Goal: Task Accomplishment & Management: Manage account settings

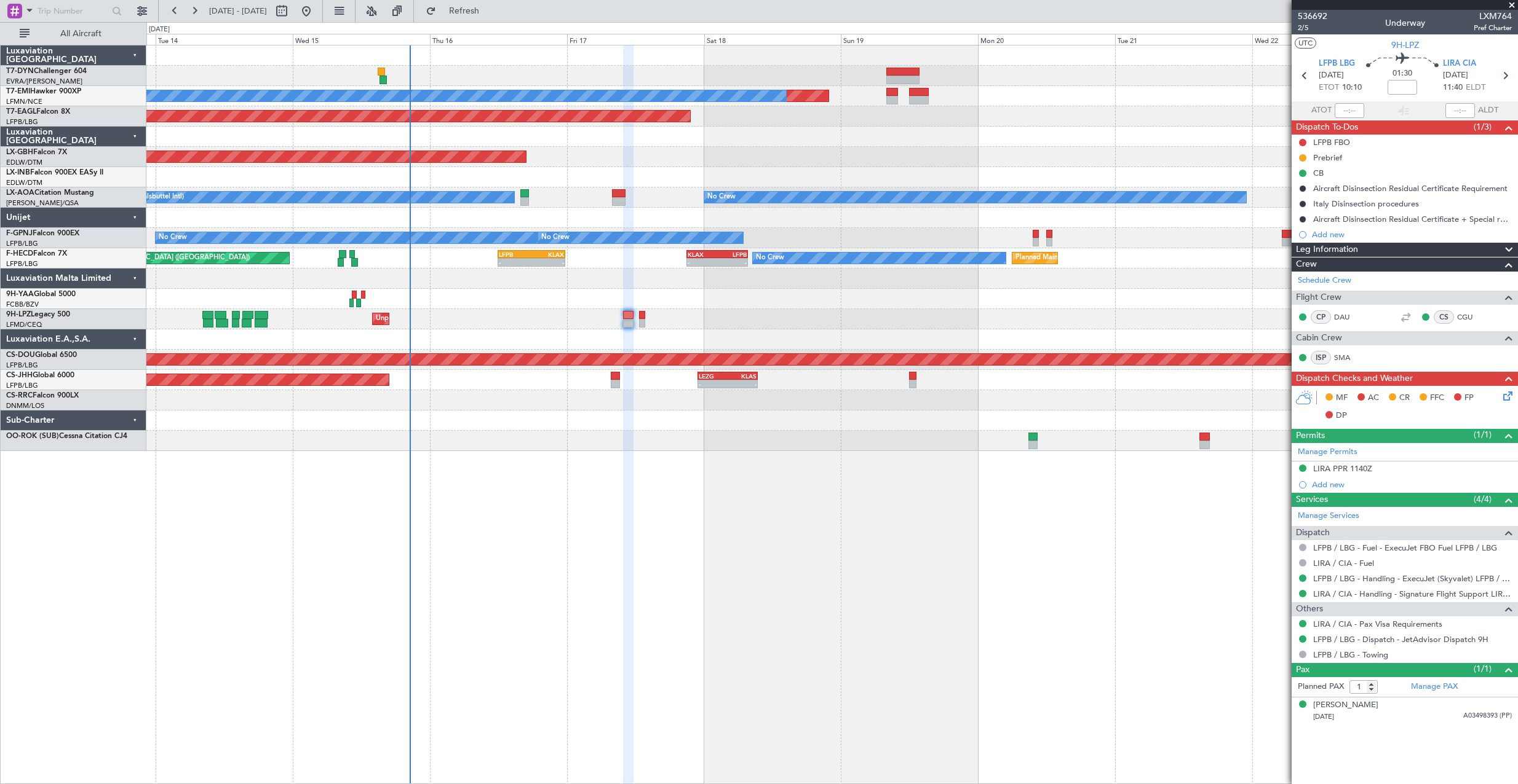
click at [673, 338] on div at bounding box center [832, 339] width 1371 height 21
click at [1304, 31] on span "2/5" at bounding box center [1313, 27] width 29 height 11
click at [1415, 582] on link "LFPB / LBG - Handling - ExecuJet (Skyvalet) LFPB / LBG" at bounding box center [1411, 579] width 199 height 11
click at [1507, 395] on icon at bounding box center [1505, 394] width 10 height 10
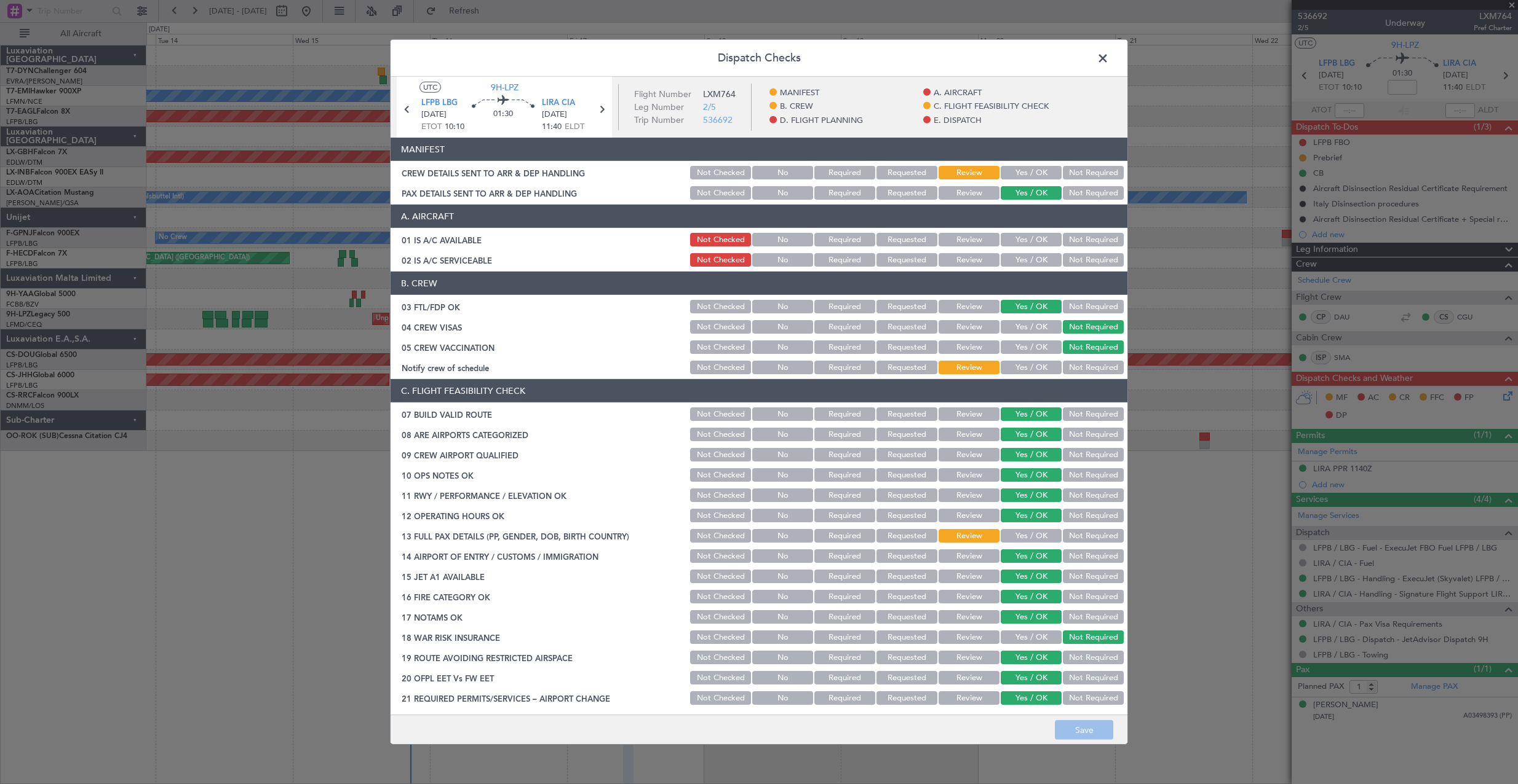
click at [1001, 167] on button "Yes / OK" at bounding box center [1031, 173] width 61 height 14
click at [1073, 726] on button "Save" at bounding box center [1084, 730] width 59 height 20
click at [1109, 65] on span at bounding box center [1109, 61] width 0 height 24
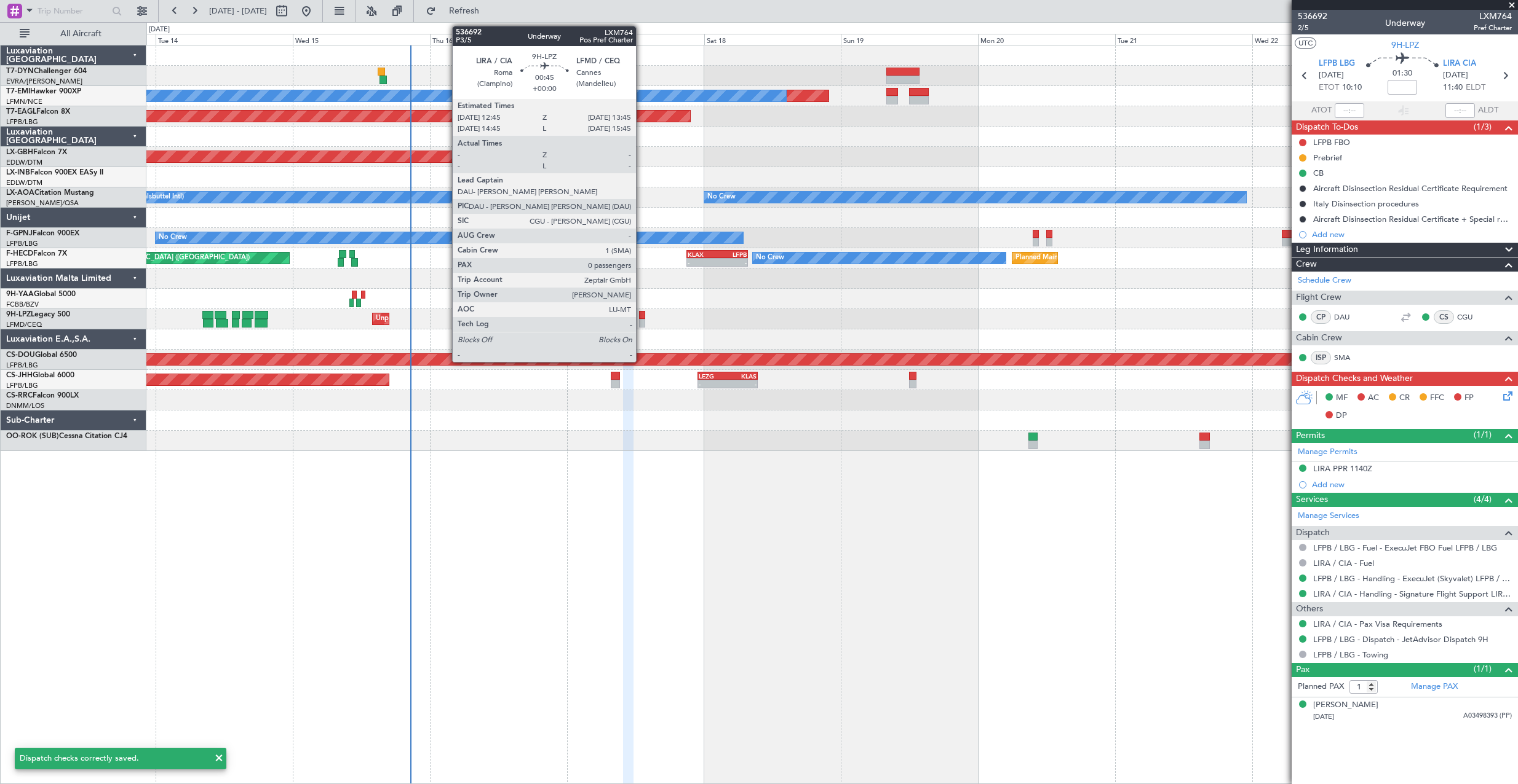
click at [642, 316] on div at bounding box center [642, 315] width 6 height 9
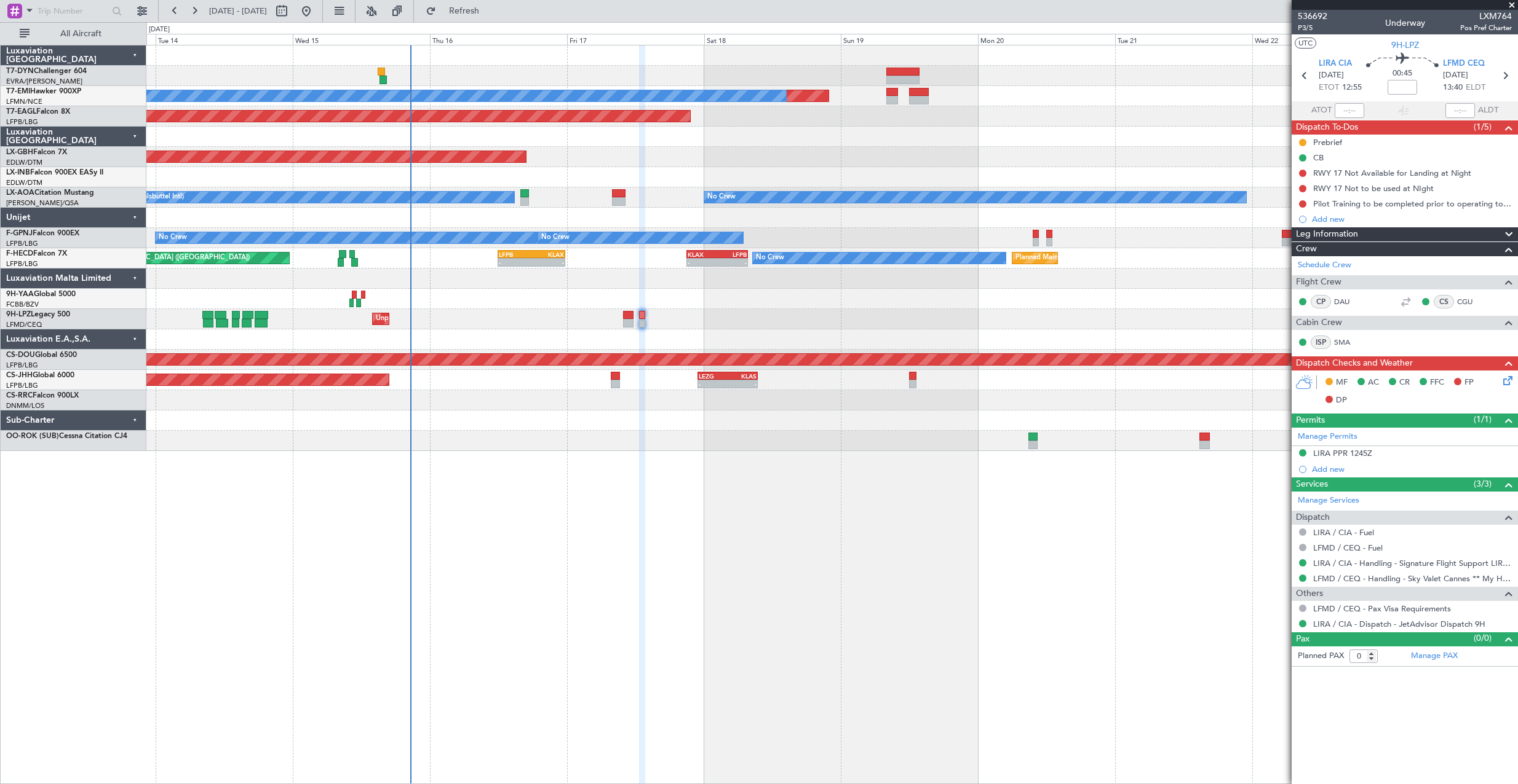
click at [1502, 381] on icon at bounding box center [1505, 378] width 10 height 10
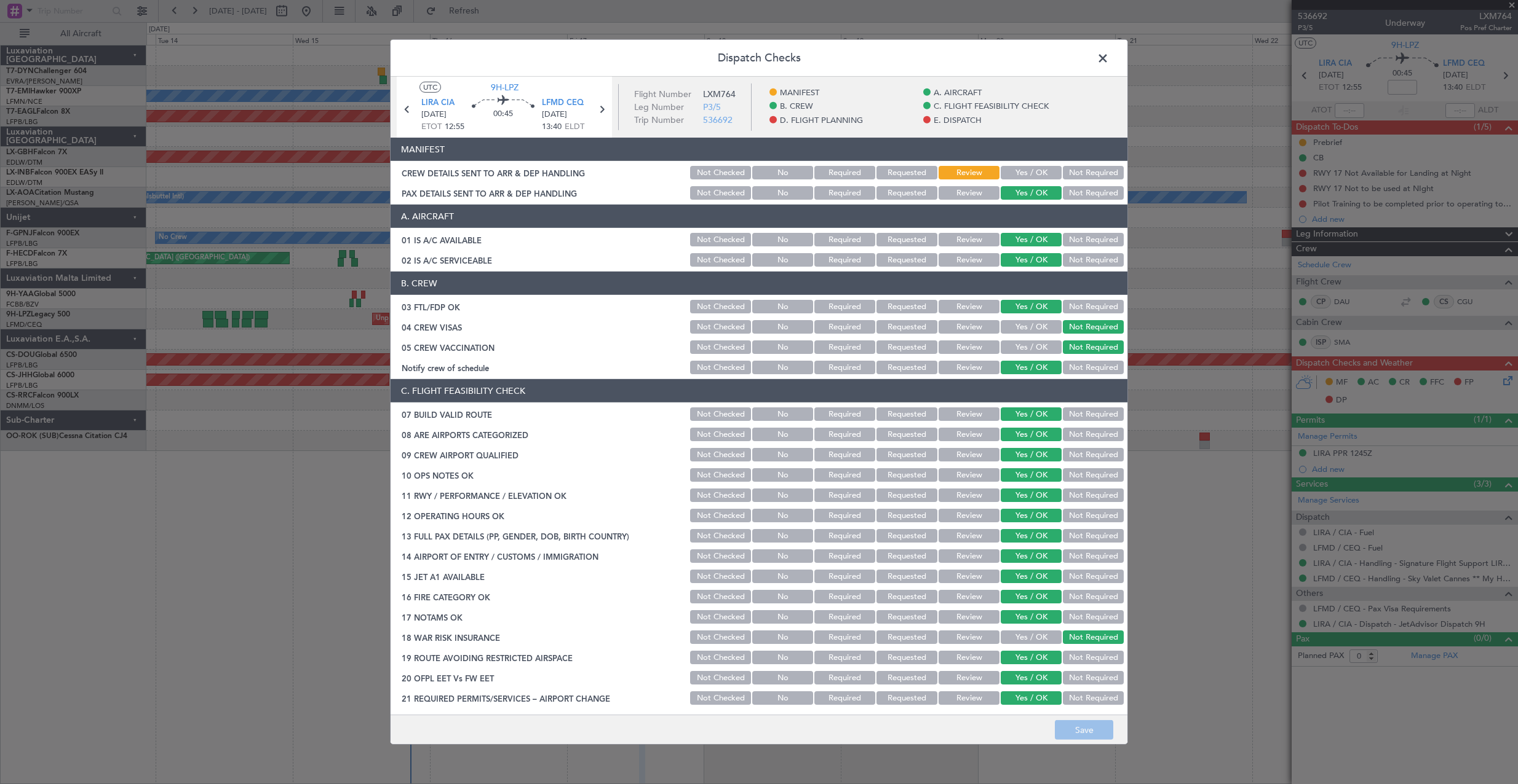
click at [1031, 168] on button "Yes / OK" at bounding box center [1031, 173] width 61 height 14
click at [1109, 721] on button "Save" at bounding box center [1084, 730] width 59 height 20
click at [1109, 59] on span at bounding box center [1109, 61] width 0 height 24
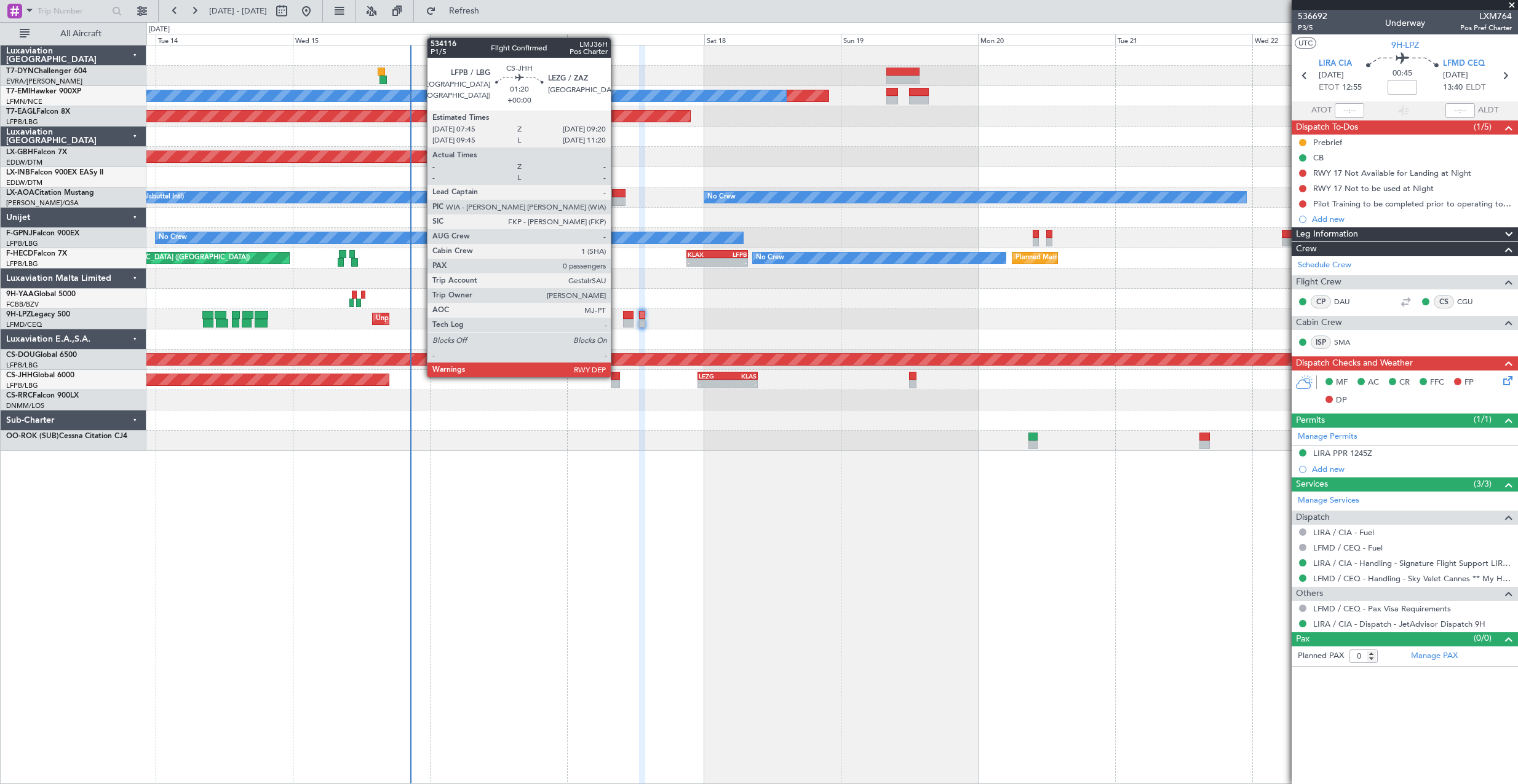
click at [616, 376] on div at bounding box center [614, 375] width 9 height 9
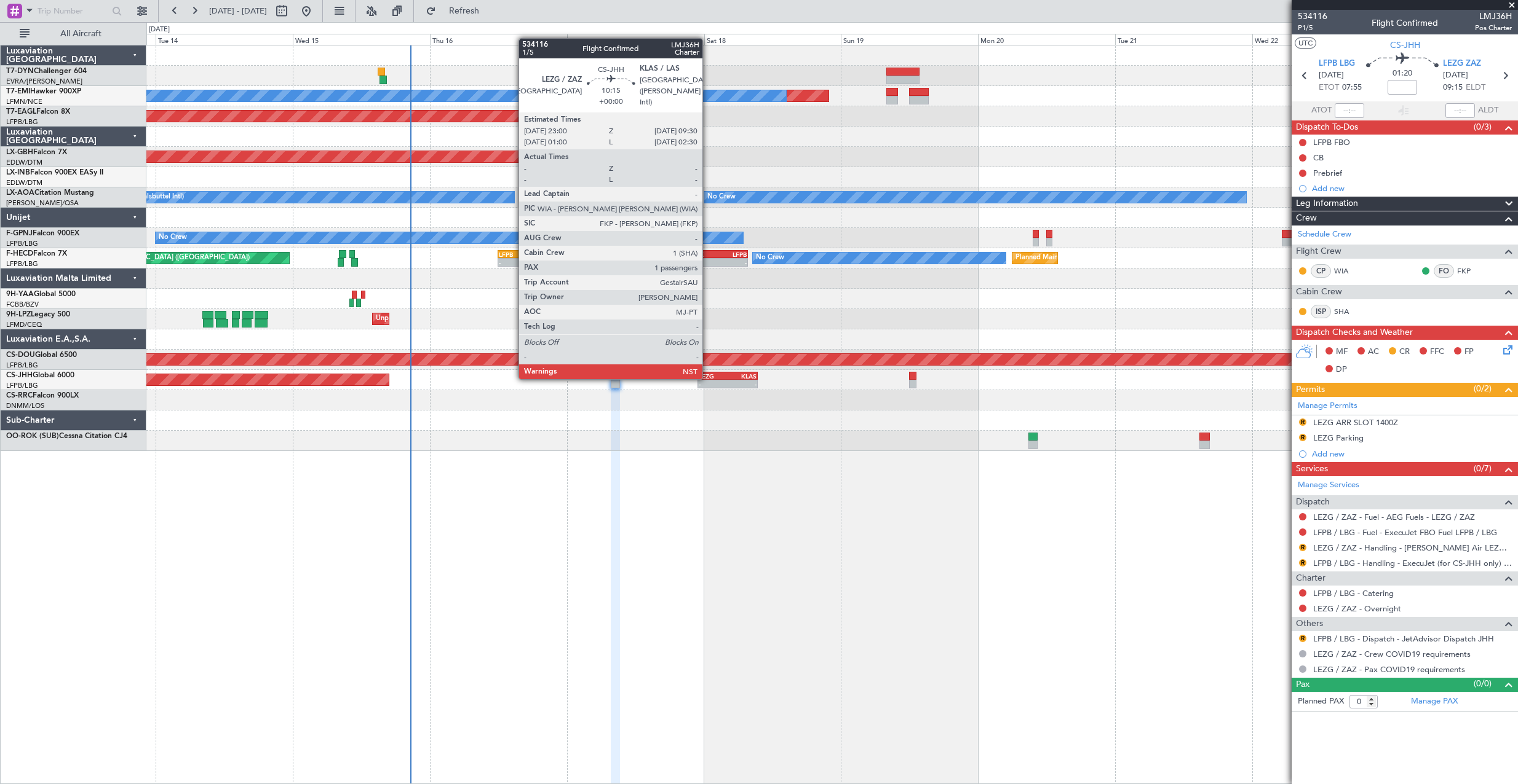
click at [708, 376] on div "LEZG" at bounding box center [713, 376] width 29 height 8
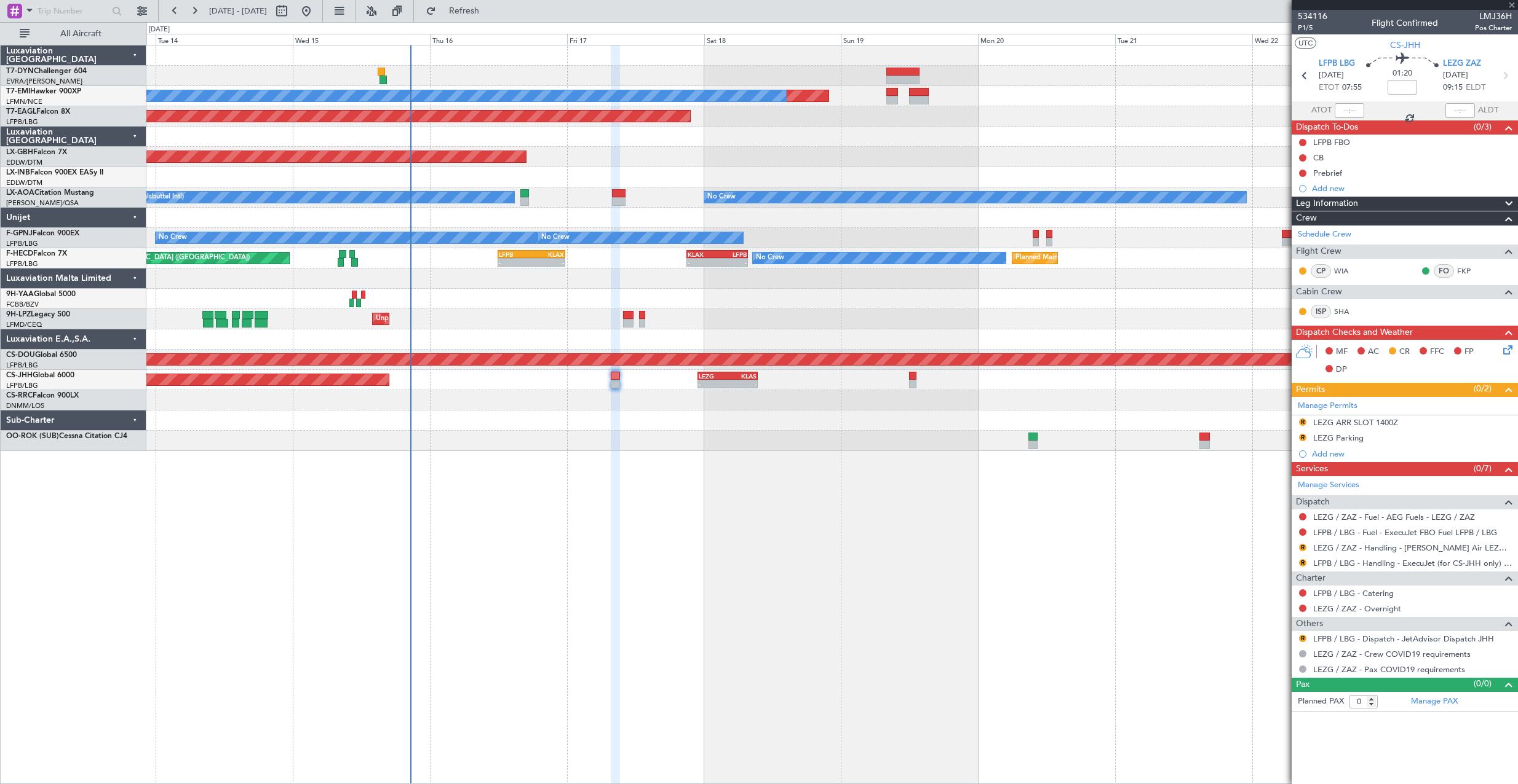
type input "1"
